Goal: Find specific page/section: Find specific page/section

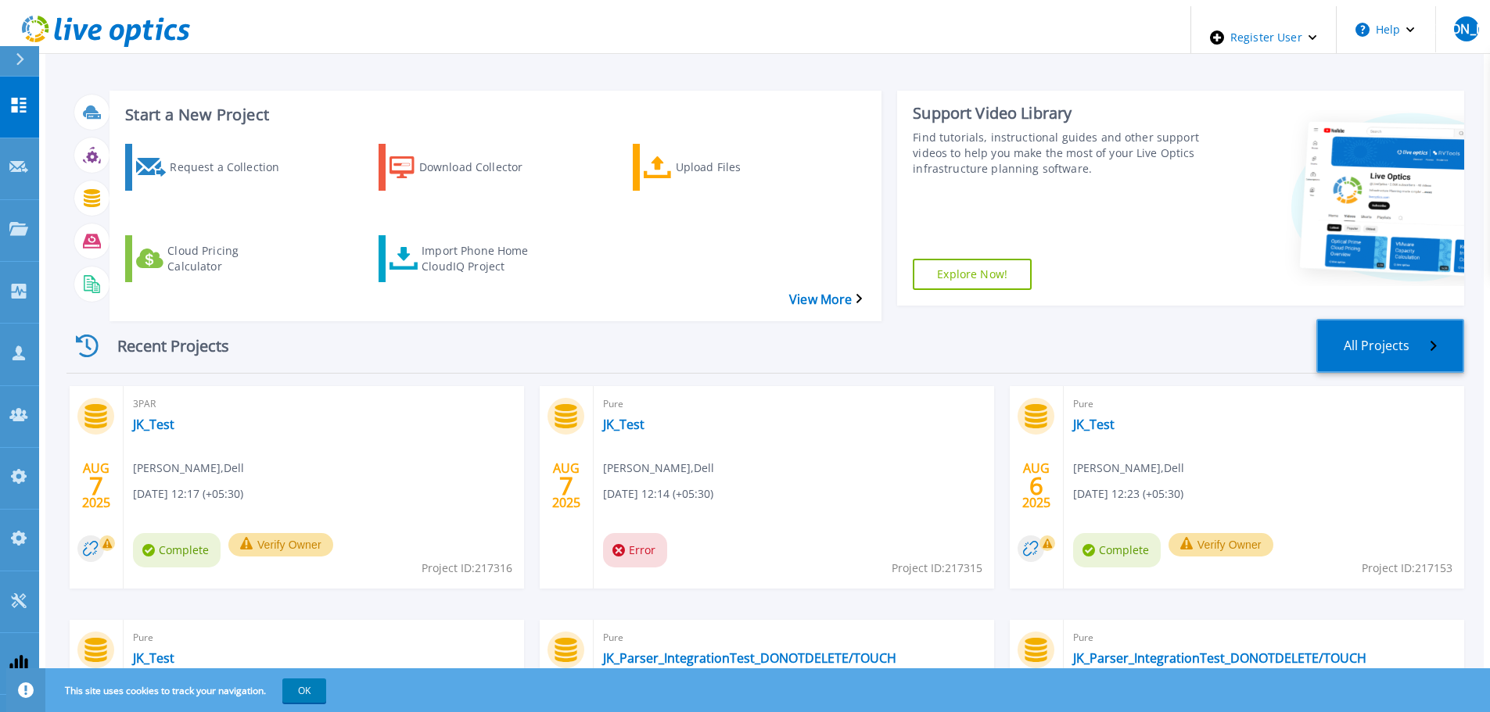
click at [1380, 319] on link "All Projects" at bounding box center [1390, 346] width 148 height 54
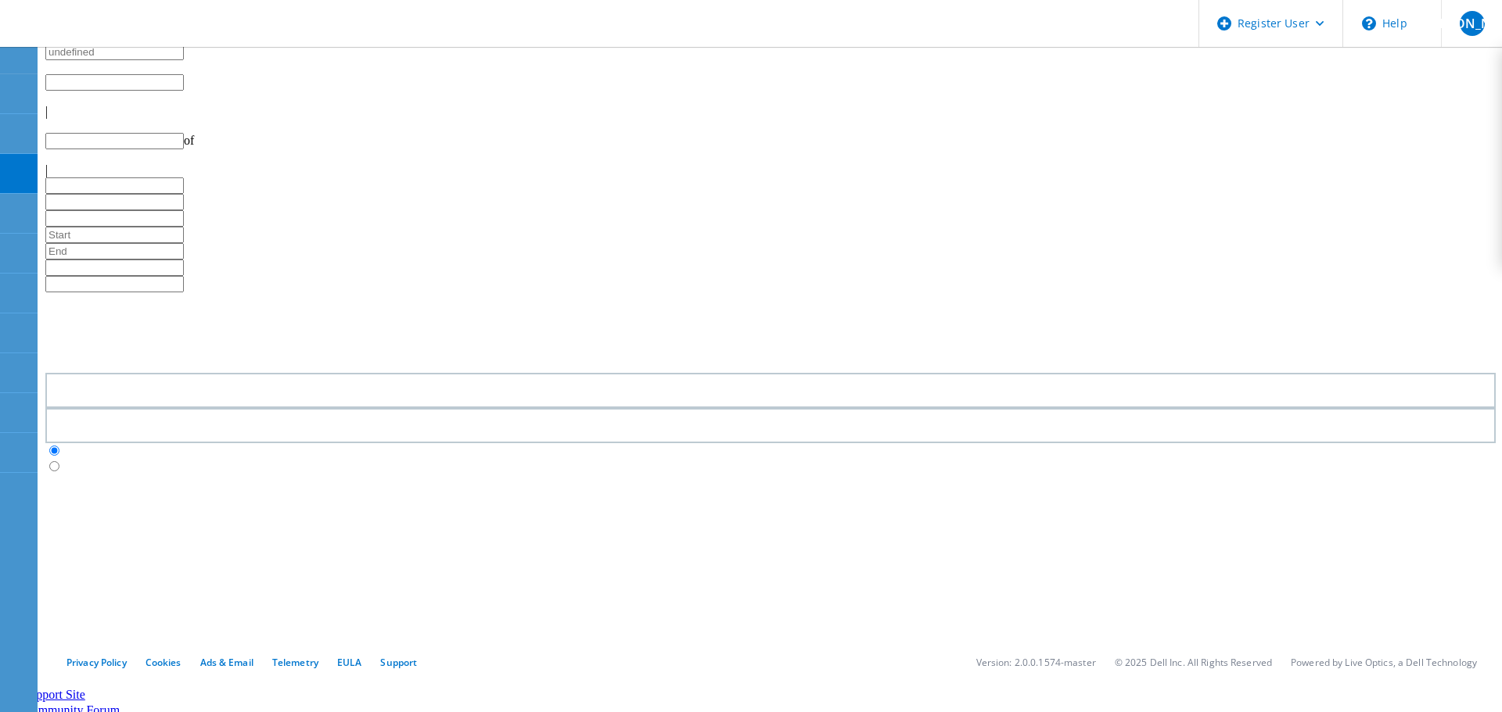
type input "1"
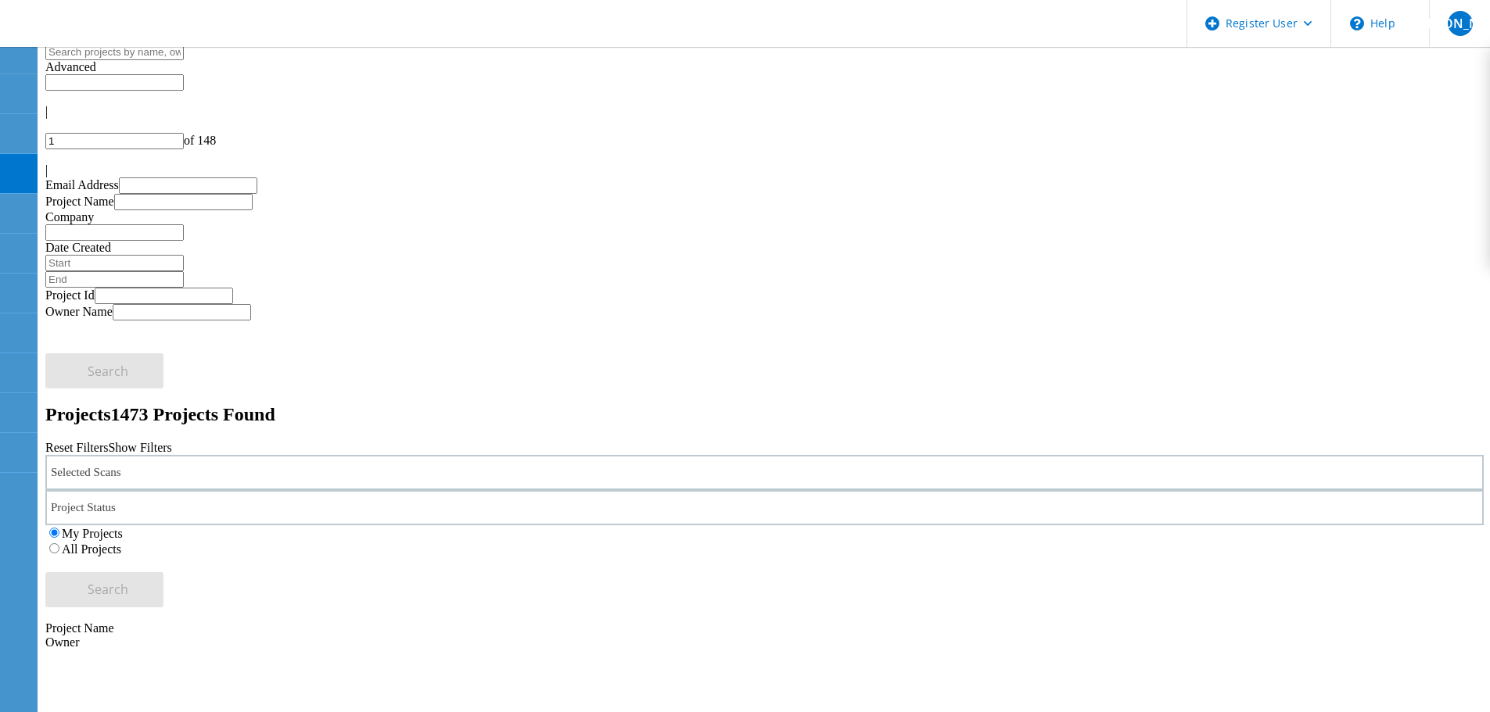
drag, startPoint x: 353, startPoint y: 204, endPoint x: 357, endPoint y: 217, distance: 12.9
click at [353, 455] on div "Selected Scans" at bounding box center [764, 472] width 1438 height 35
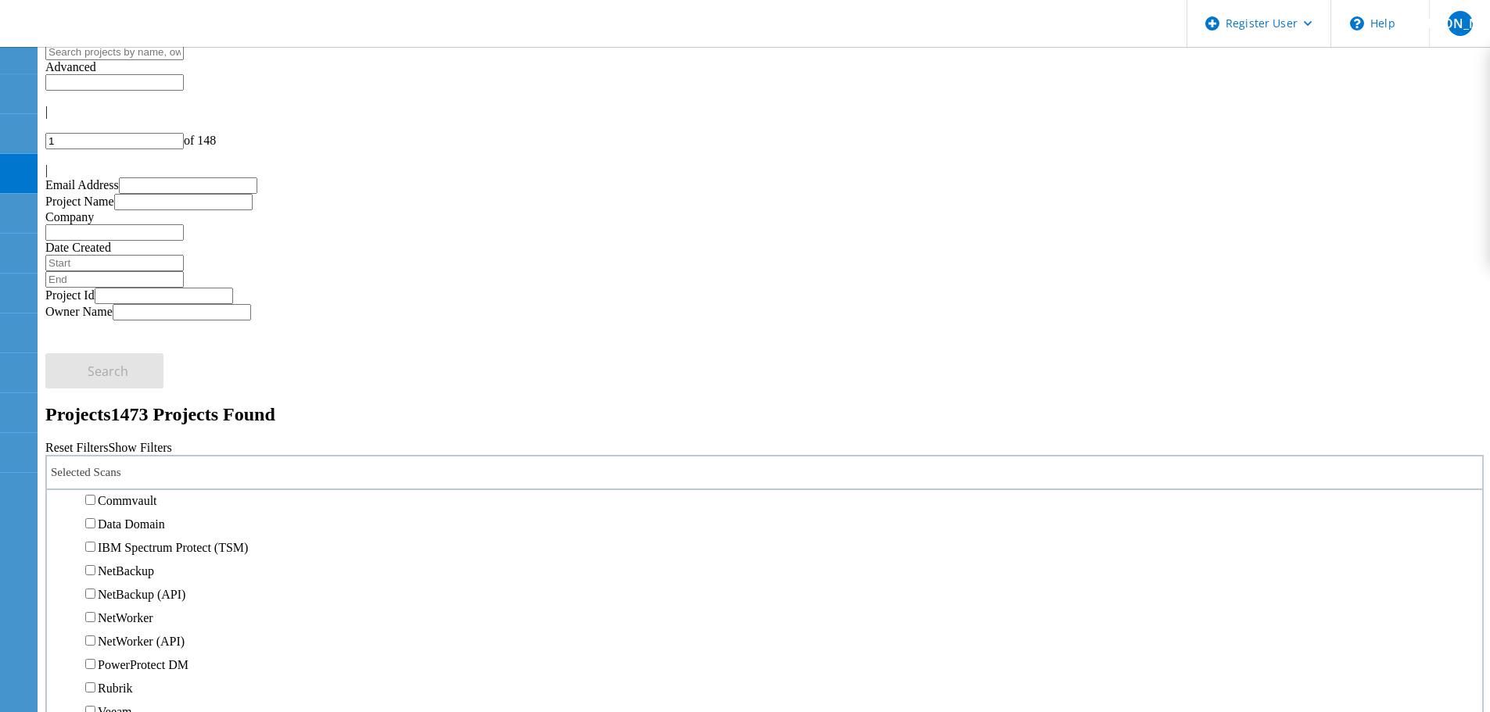
scroll to position [626, 0]
click at [127, 399] on label "3PAR" at bounding box center [113, 405] width 30 height 13
click at [95, 400] on input "3PAR" at bounding box center [90, 405] width 10 height 10
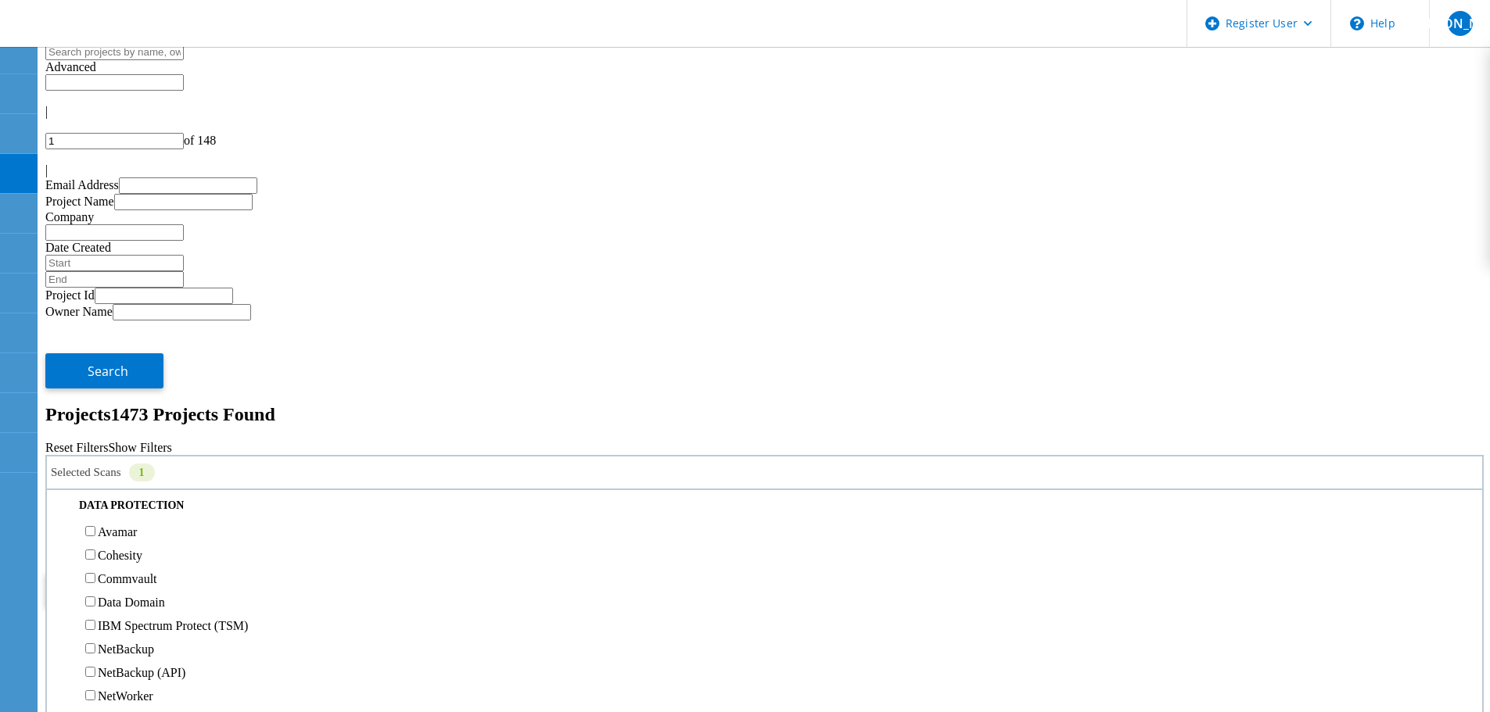
click at [128, 581] on span "Search" at bounding box center [108, 589] width 41 height 17
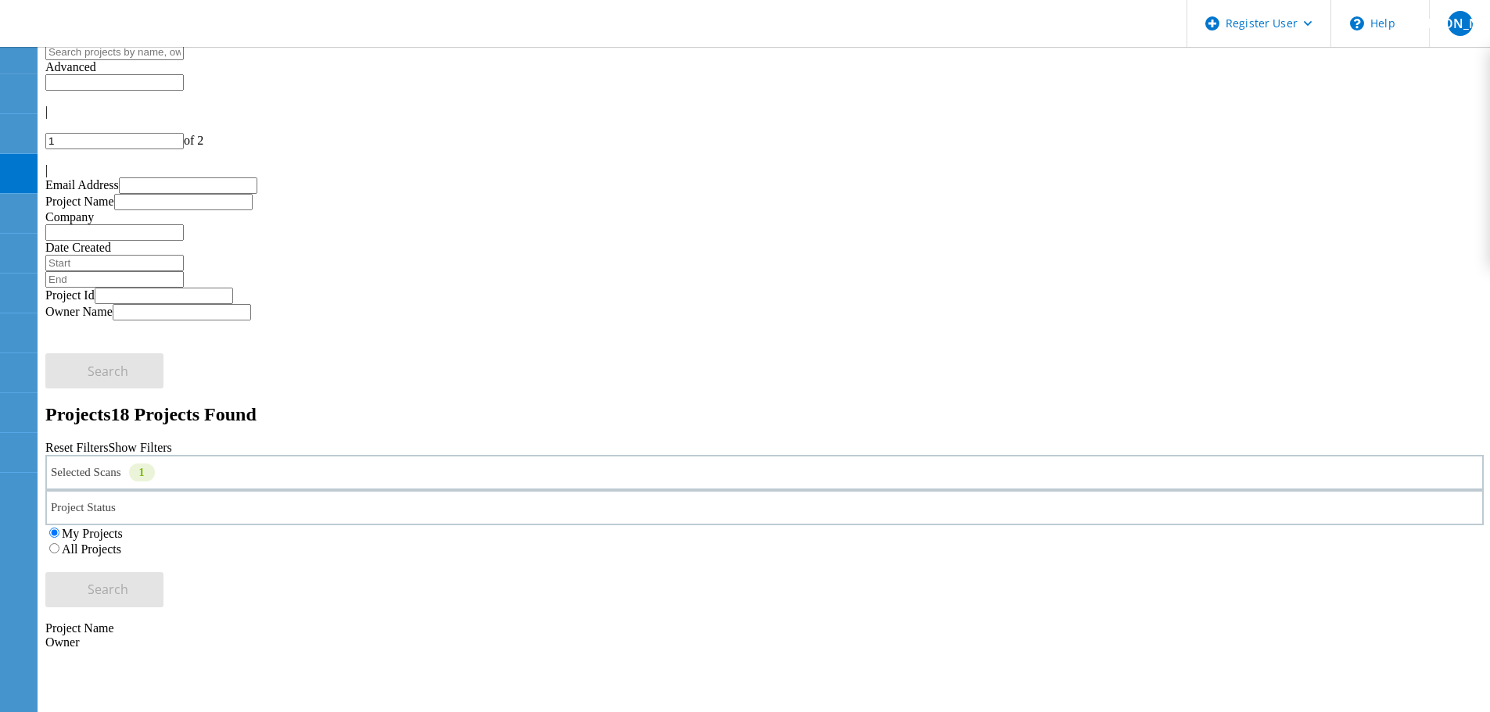
click at [184, 76] on input "text" at bounding box center [114, 82] width 138 height 16
type input "Show 40 Projects"
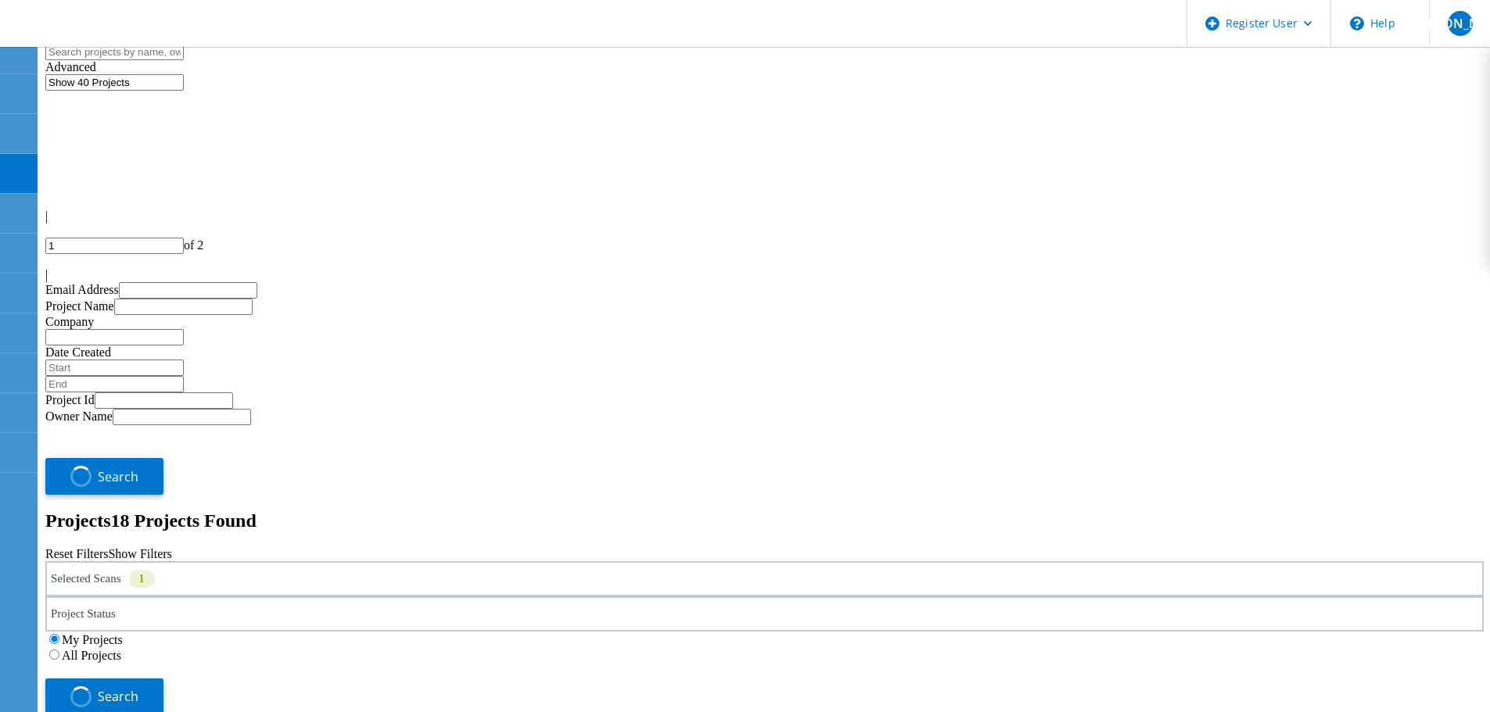
click at [121, 649] on label "All Projects" at bounding box center [91, 655] width 59 height 13
click at [59, 650] on input "All Projects" at bounding box center [54, 655] width 10 height 10
click at [163, 677] on button "Search" at bounding box center [104, 694] width 118 height 35
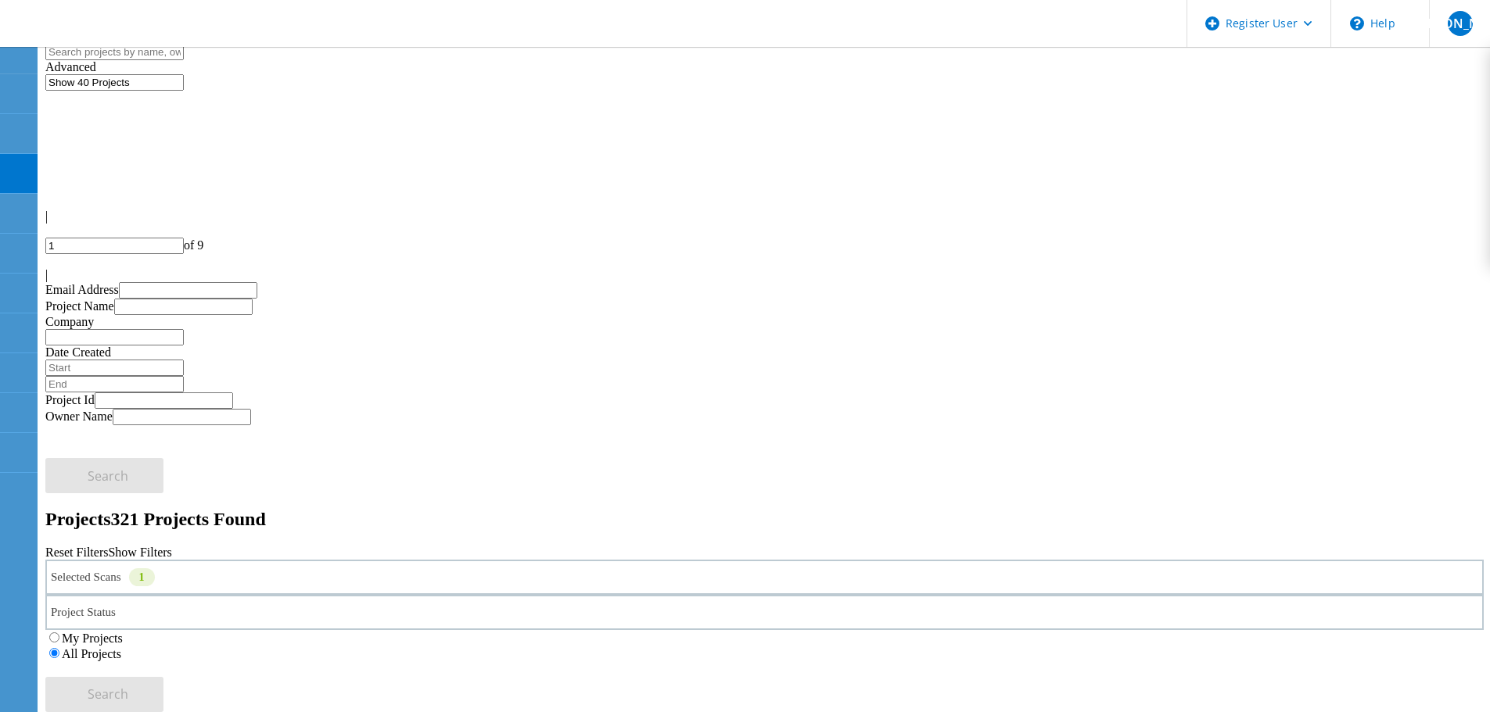
click at [1430, 254] on div at bounding box center [764, 261] width 1438 height 14
type input "2"
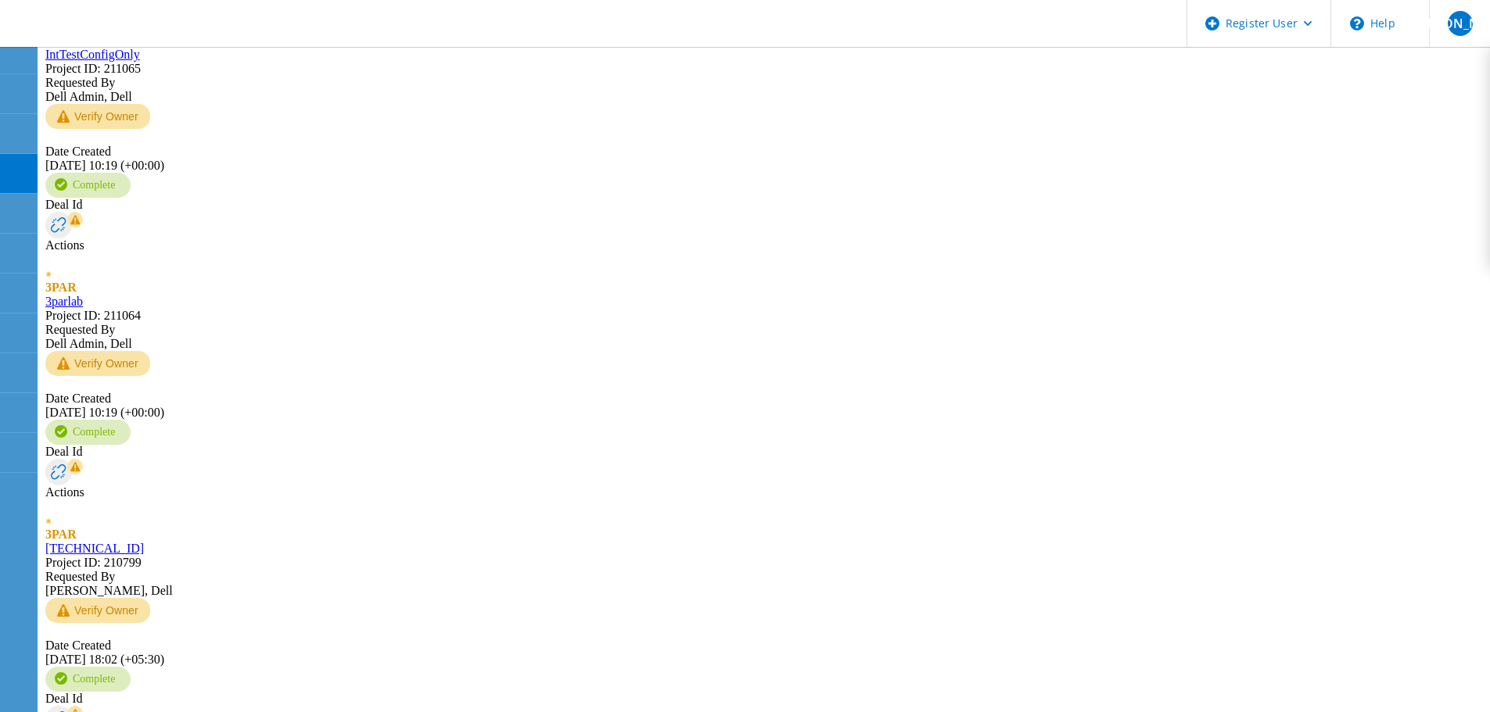
scroll to position [1720, 0]
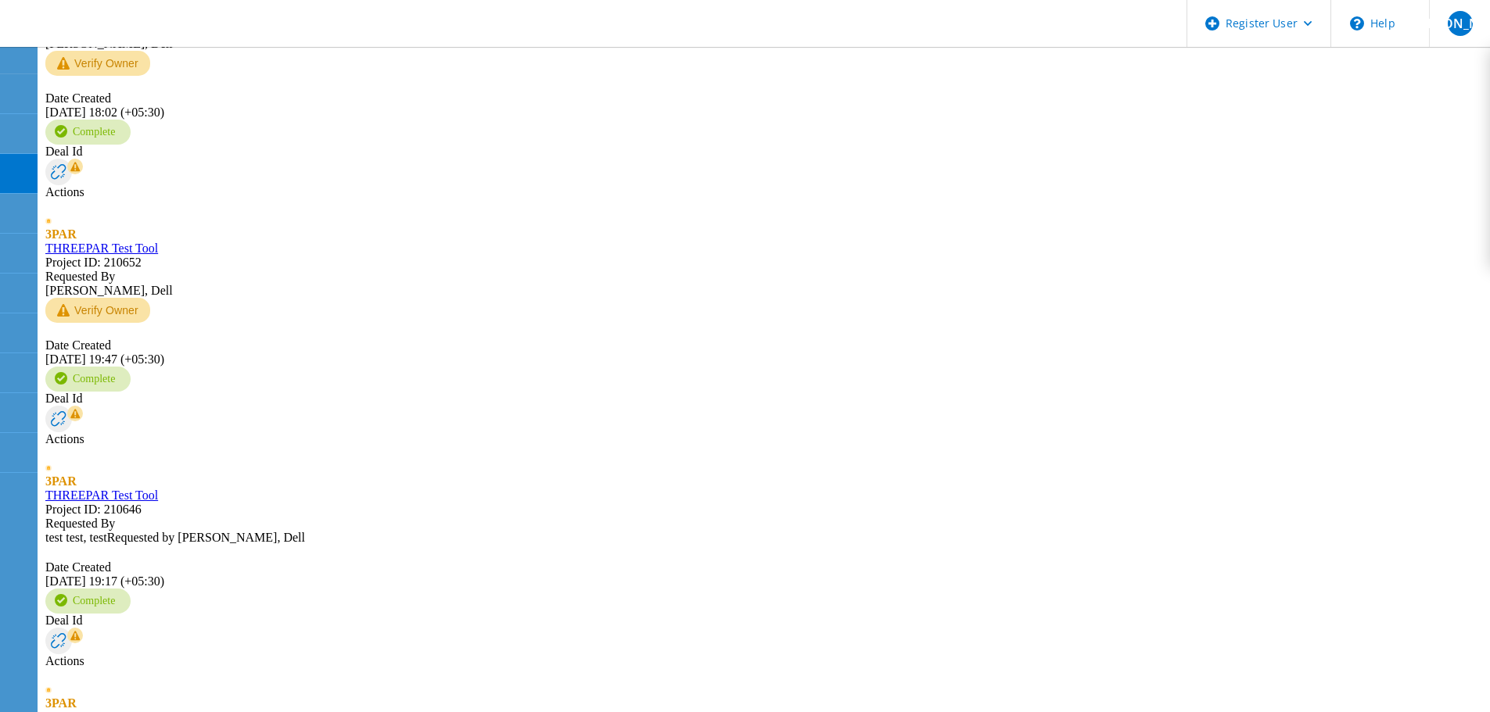
drag, startPoint x: 375, startPoint y: 548, endPoint x: 369, endPoint y: 625, distance: 76.8
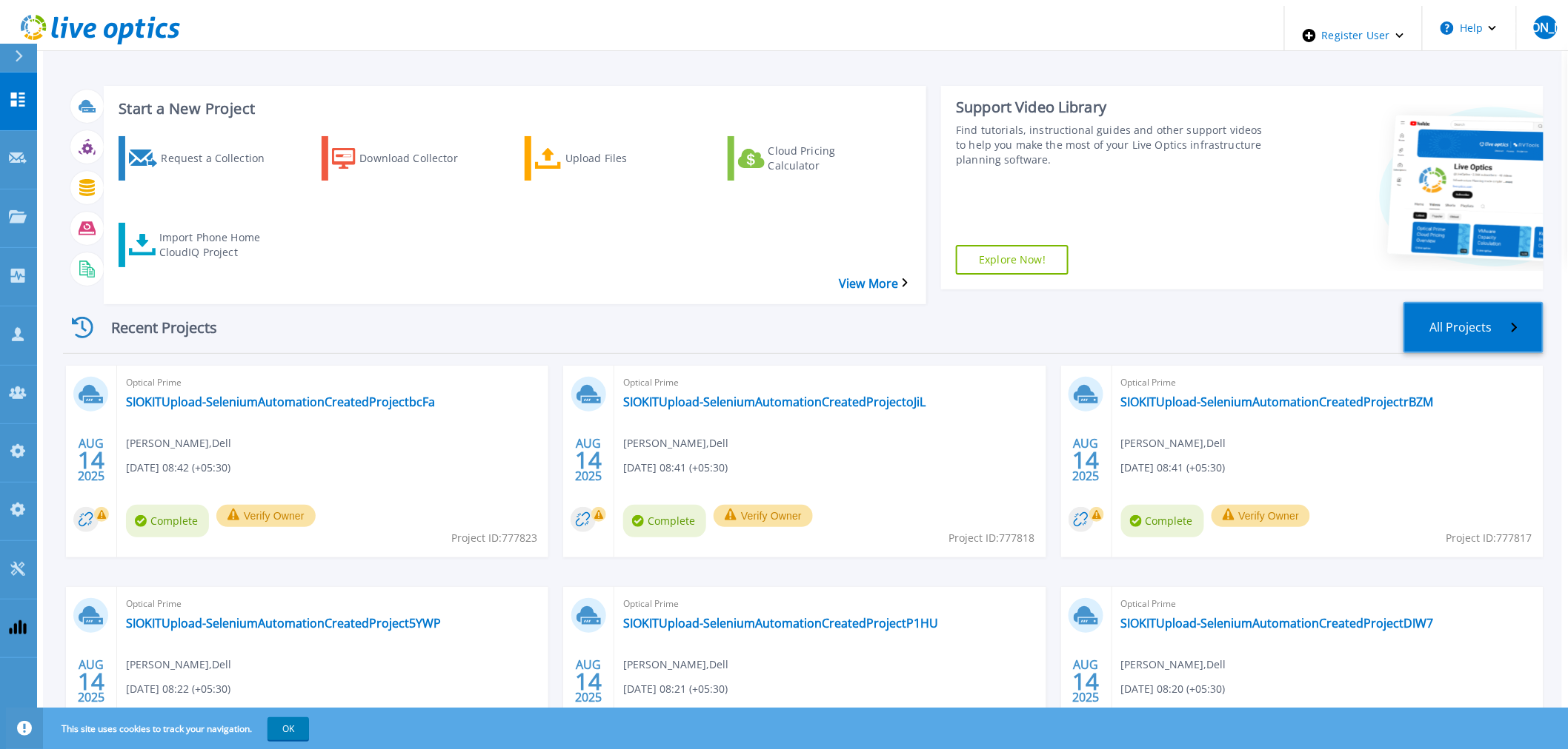
click at [1466, 302] on link "All Projects" at bounding box center [1473, 328] width 140 height 51
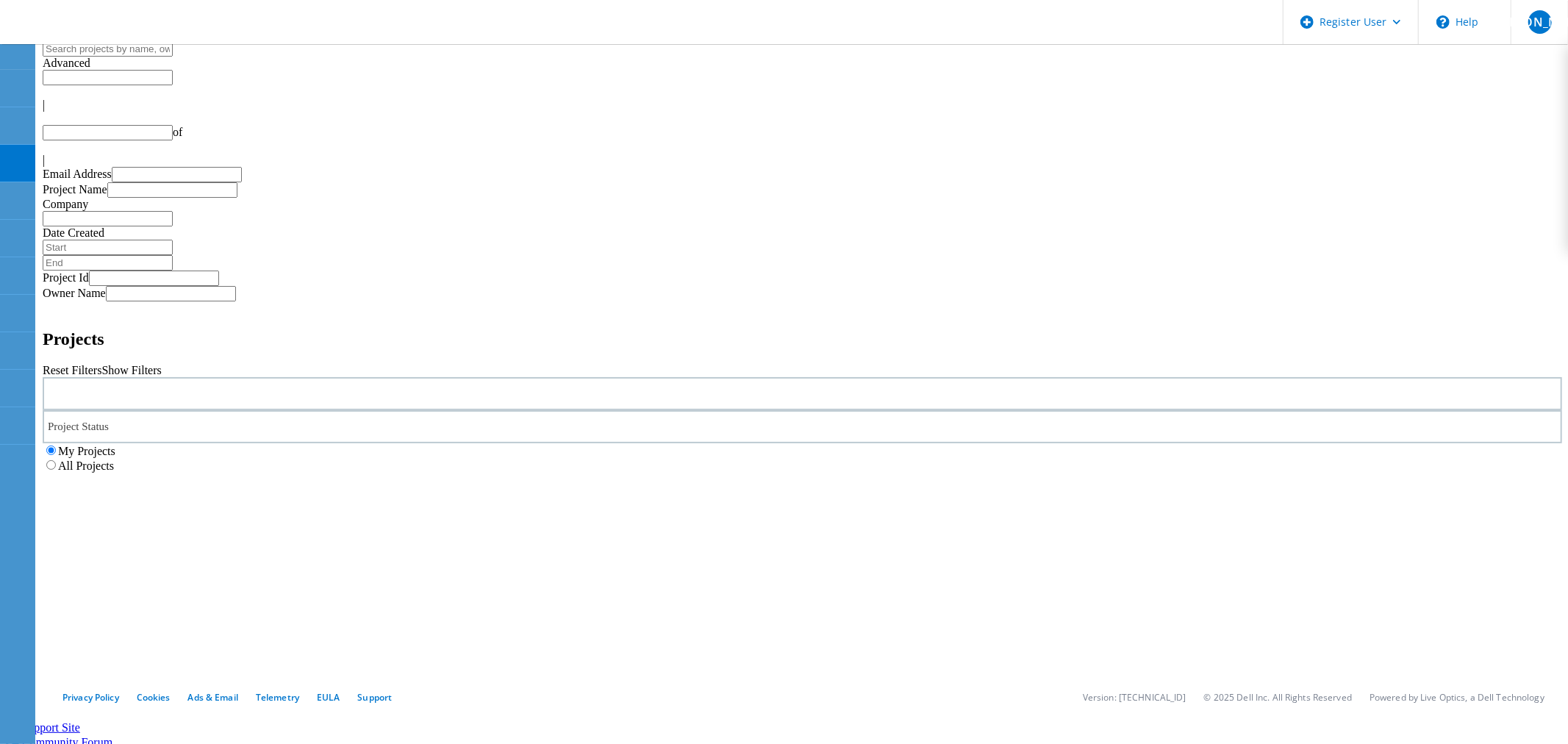
type input "1"
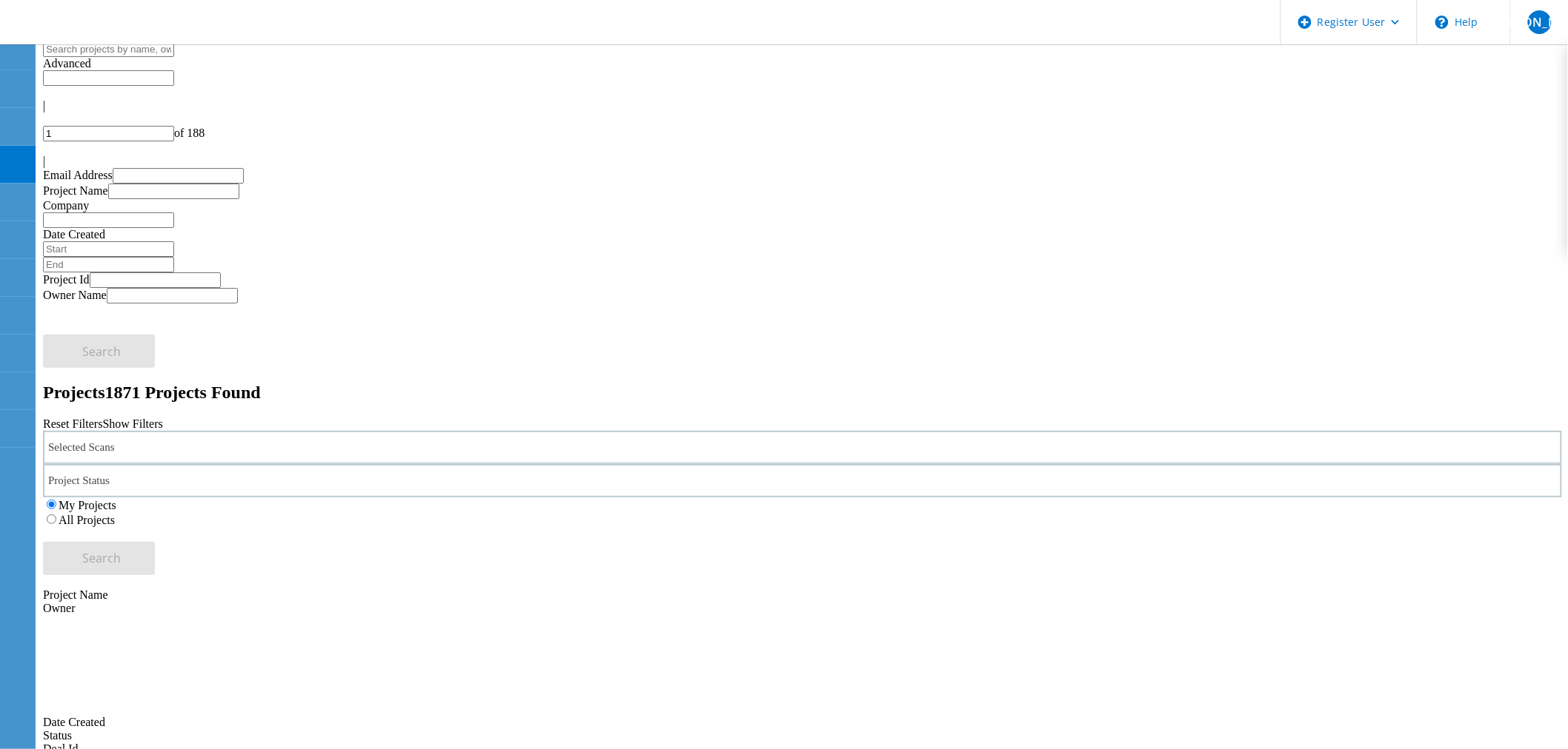
click at [202, 431] on div "Selected Scans" at bounding box center [802, 447] width 1519 height 33
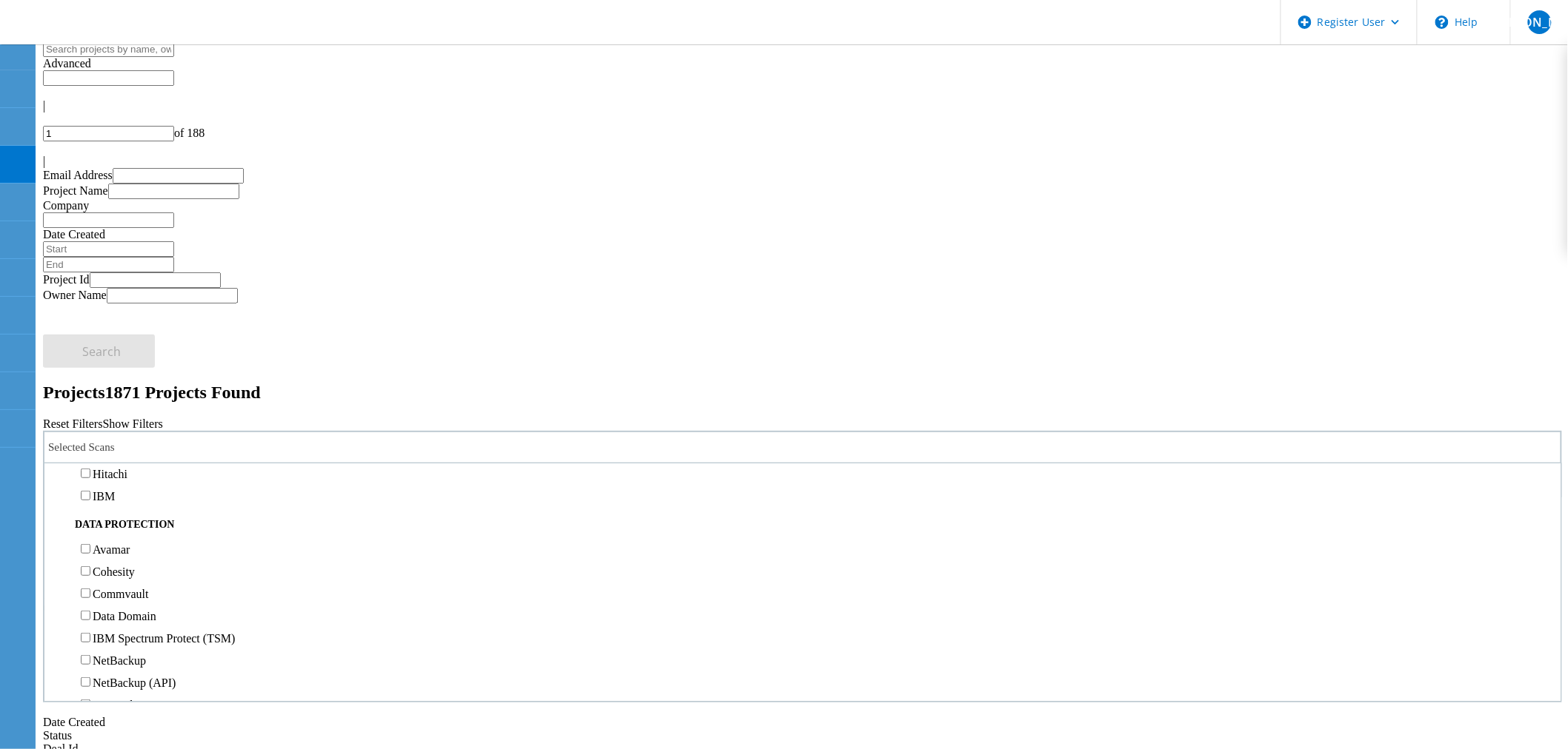
scroll to position [576, 0]
click at [120, 395] on label "3PAR" at bounding box center [107, 401] width 28 height 12
click at [90, 396] on input "3PAR" at bounding box center [85, 401] width 9 height 9
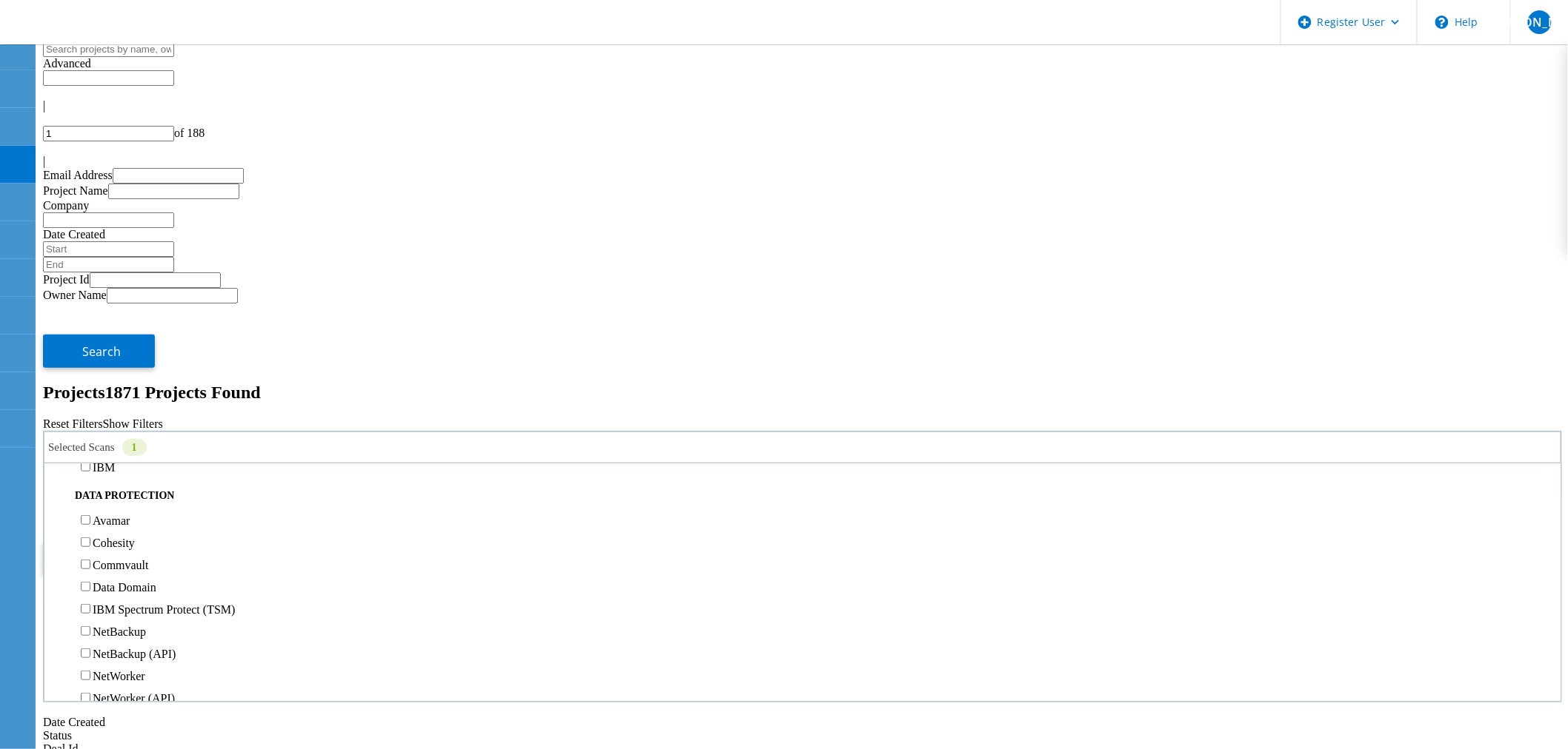
click at [121, 550] on span "Search" at bounding box center [102, 558] width 39 height 16
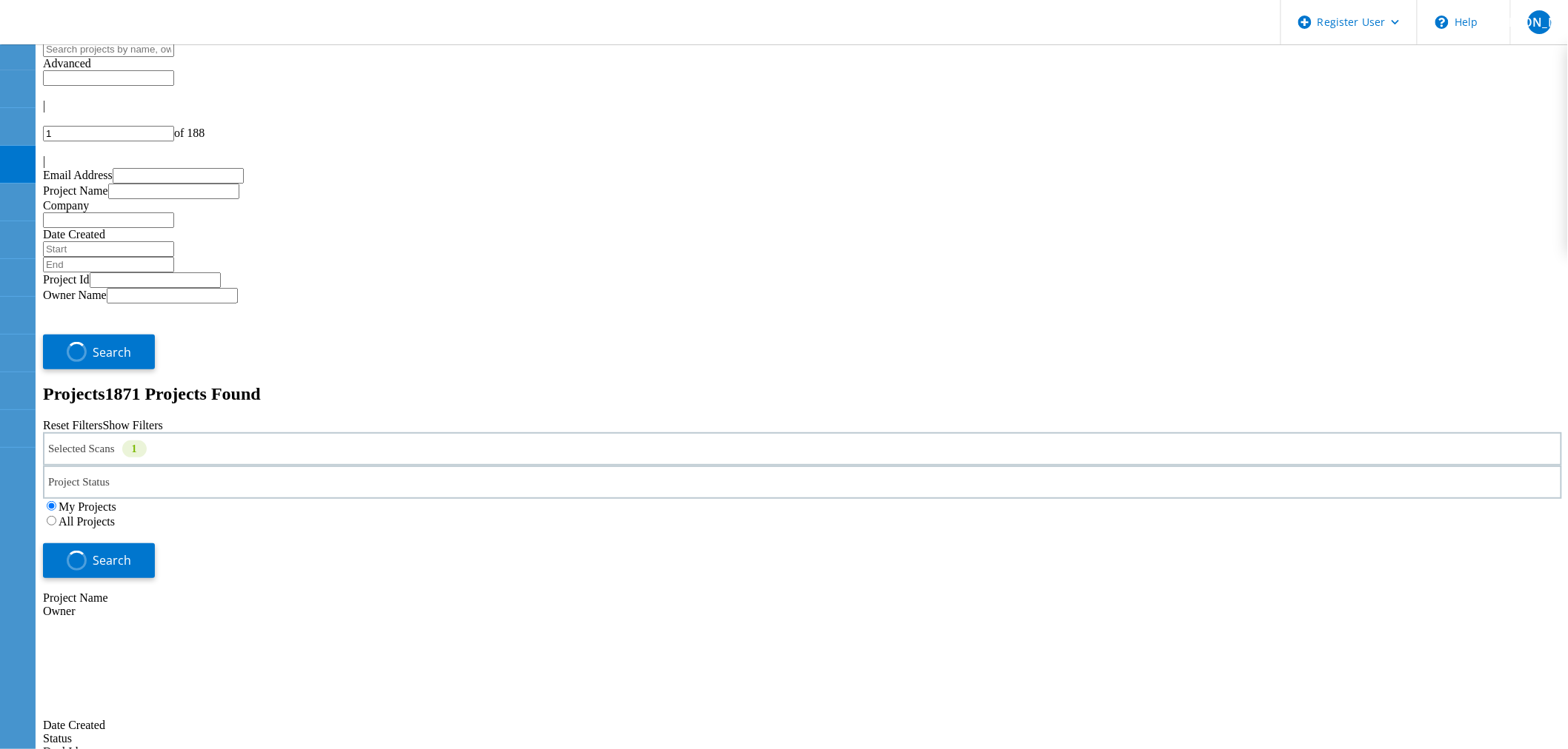
click at [115, 515] on label "All Projects" at bounding box center [86, 521] width 56 height 12
click at [56, 516] on input "All Projects" at bounding box center [51, 521] width 9 height 9
click at [154, 542] on button "Search" at bounding box center [99, 558] width 112 height 33
click at [174, 71] on input "text" at bounding box center [108, 78] width 131 height 15
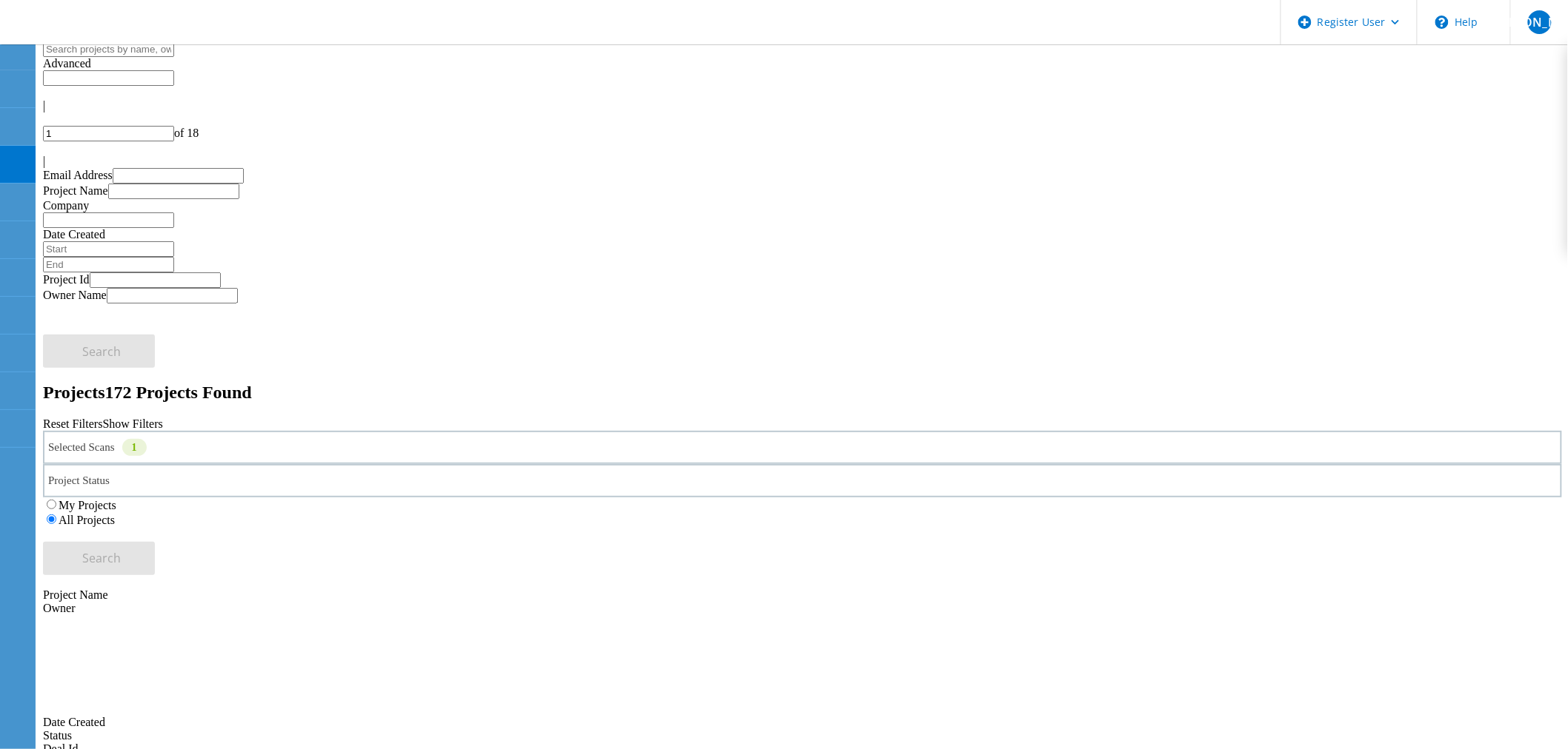
type input "Show 40 Projects"
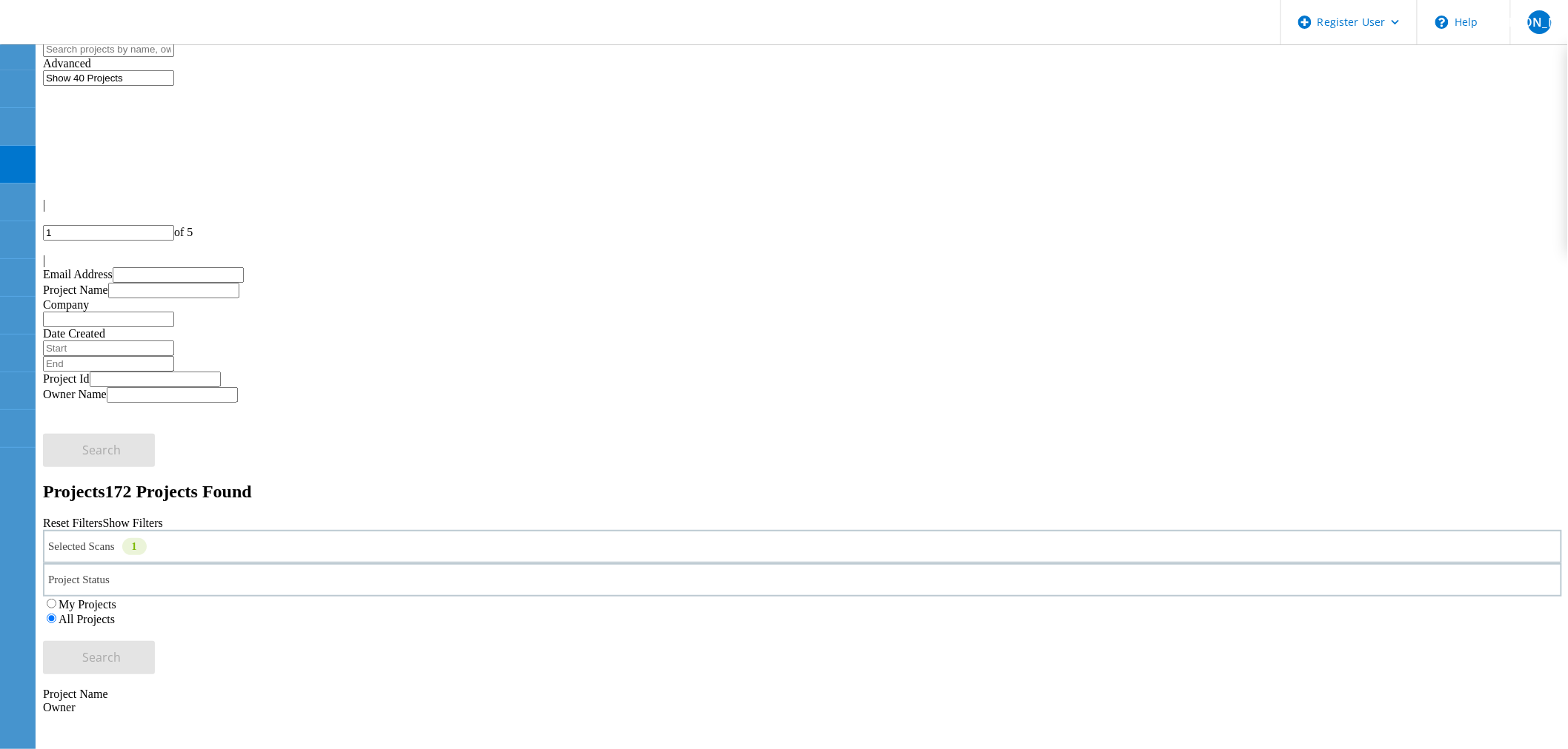
click at [1511, 241] on div at bounding box center [802, 247] width 1519 height 13
type input "2"
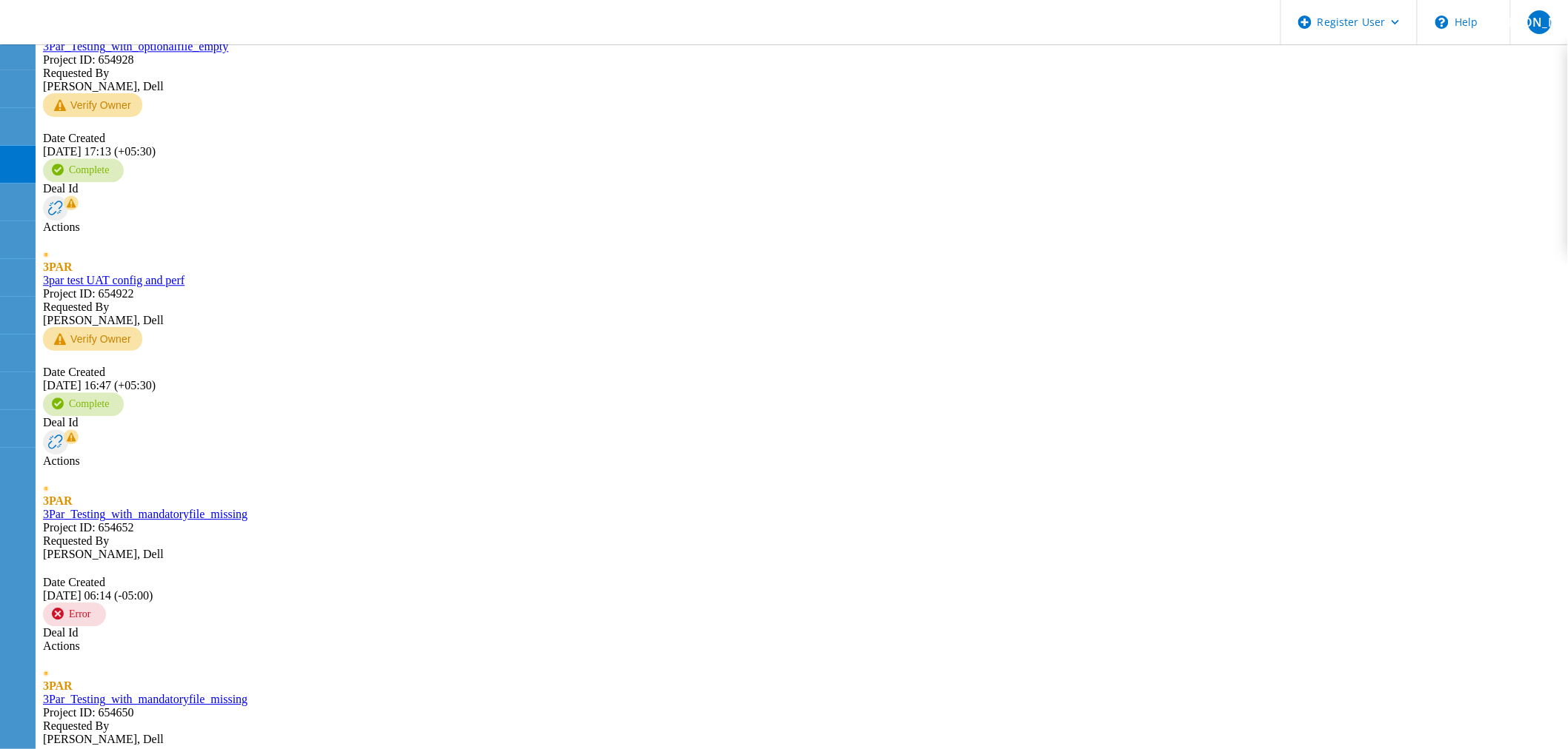
scroll to position [1810, 0]
